Goal: Entertainment & Leisure: Consume media (video, audio)

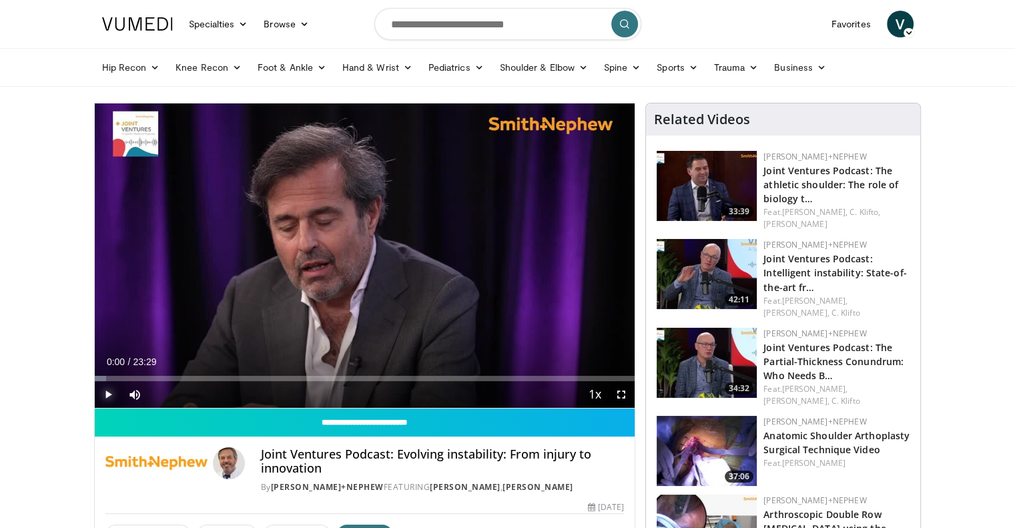
click at [107, 388] on span "Video Player" at bounding box center [108, 394] width 27 height 27
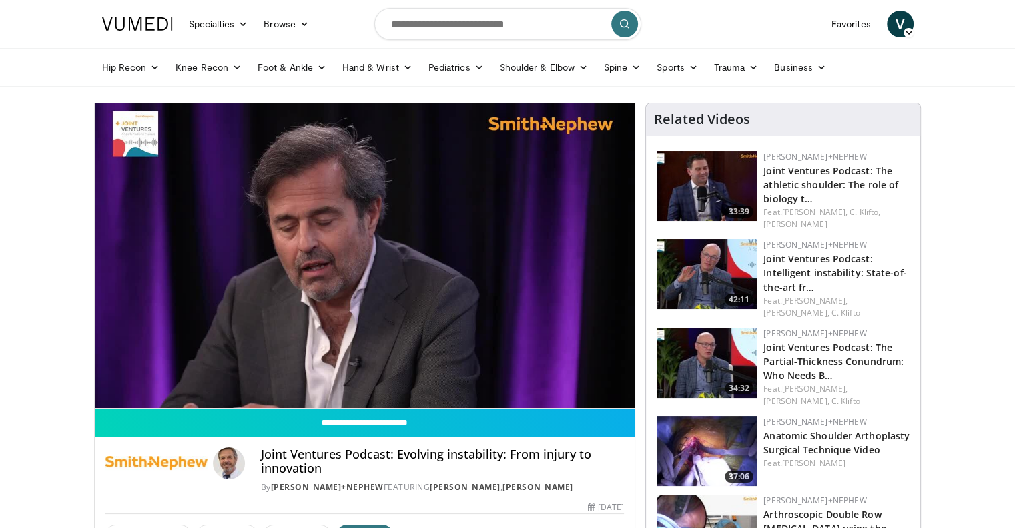
click at [736, 182] on img at bounding box center [707, 186] width 100 height 70
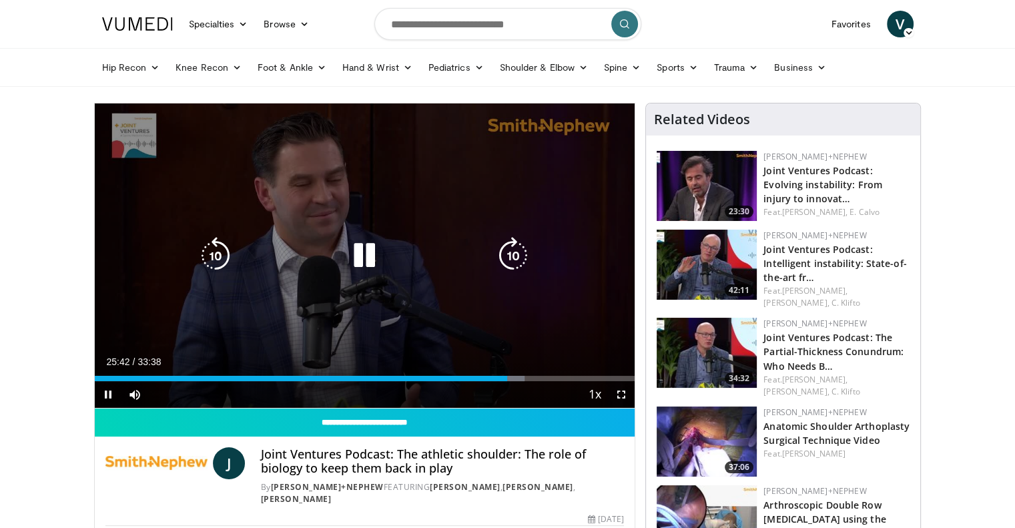
click at [373, 258] on icon "Video Player" at bounding box center [364, 255] width 37 height 37
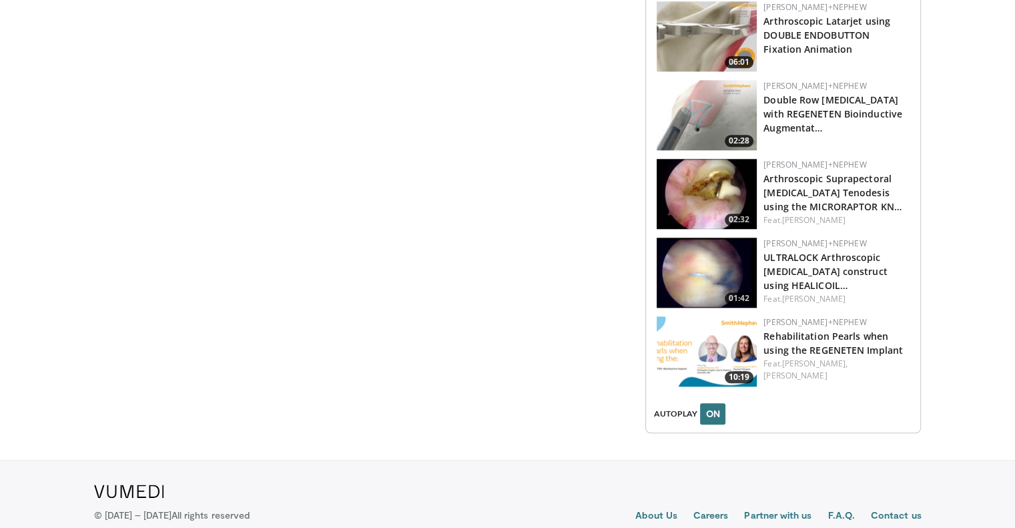
scroll to position [1367, 0]
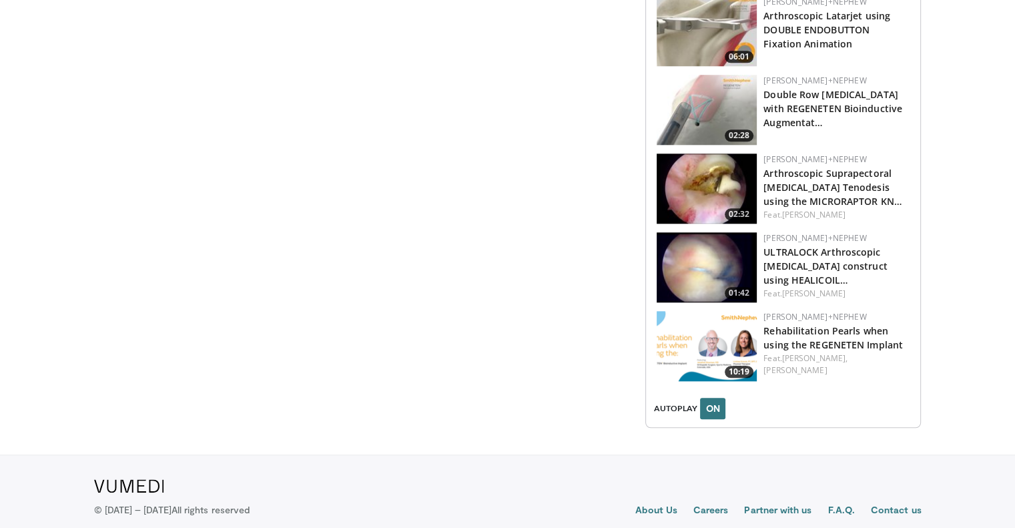
click at [707, 311] on img at bounding box center [707, 346] width 100 height 70
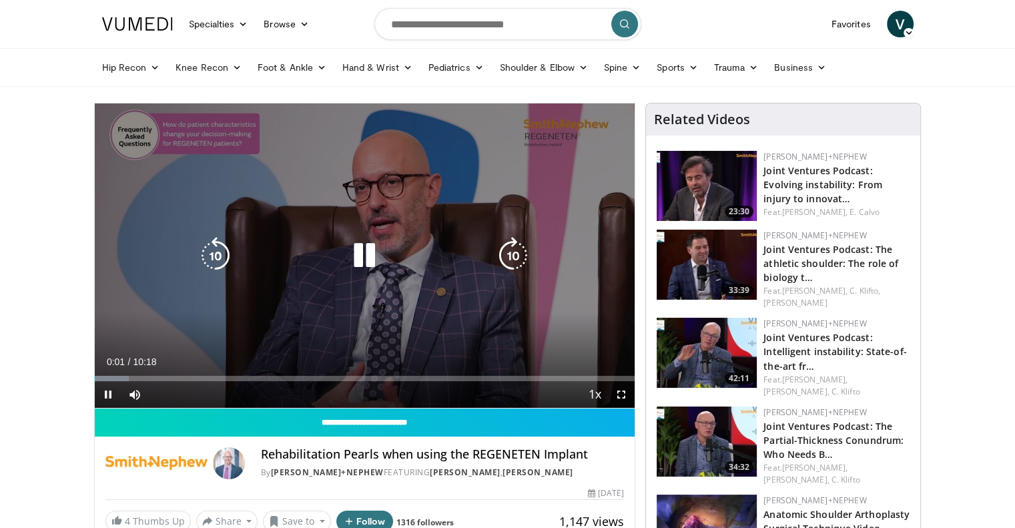
click at [366, 253] on icon "Video Player" at bounding box center [364, 255] width 37 height 37
